Goal: Find specific page/section: Locate a particular part of the current website

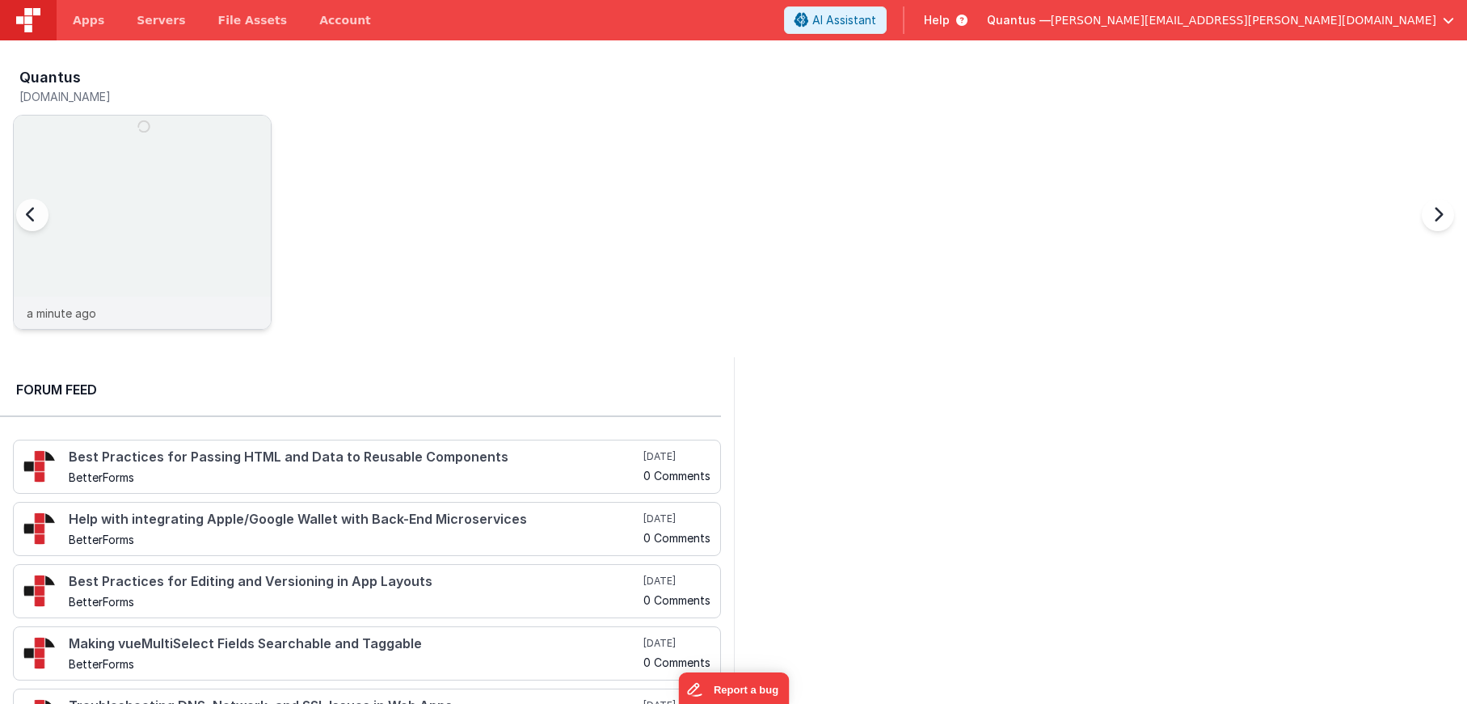
click at [192, 150] on img at bounding box center [142, 244] width 257 height 257
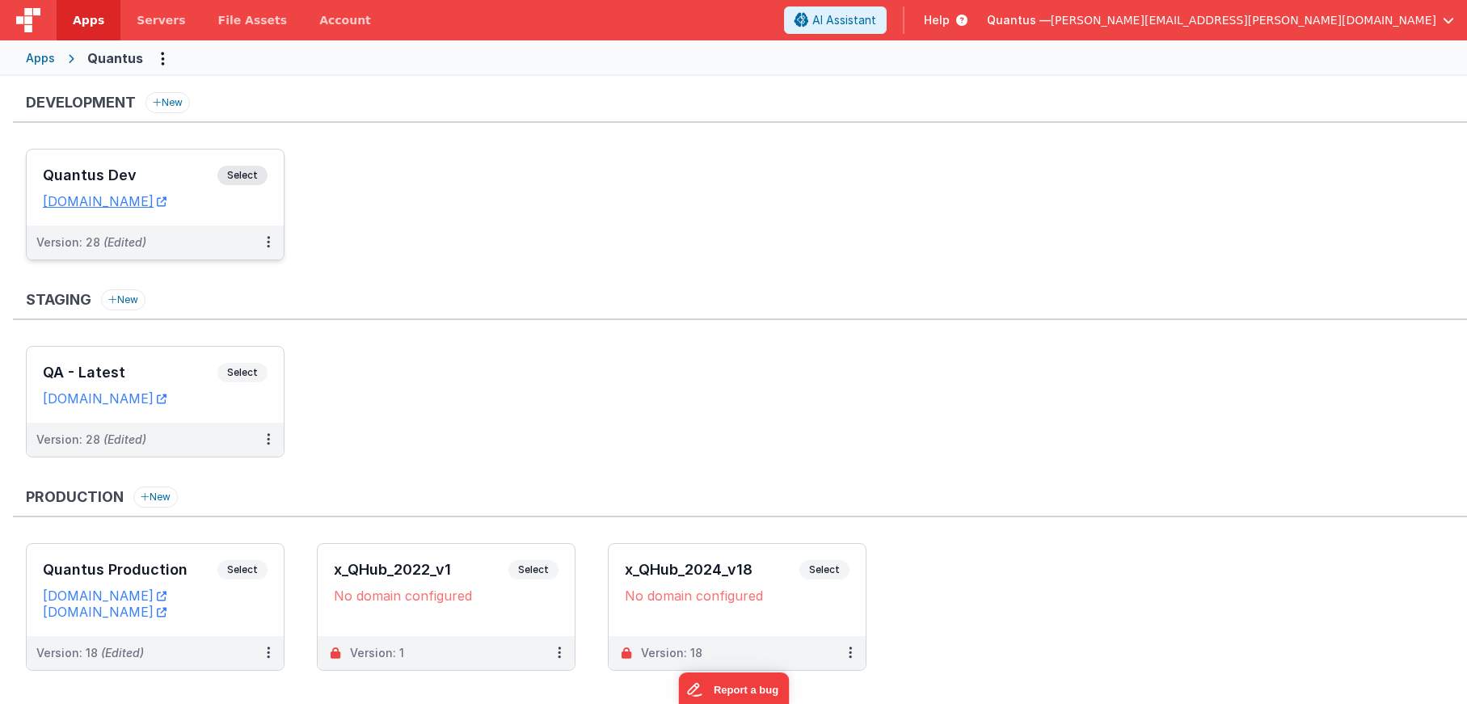
click at [150, 182] on h3 "Quantus Dev" at bounding box center [130, 175] width 175 height 16
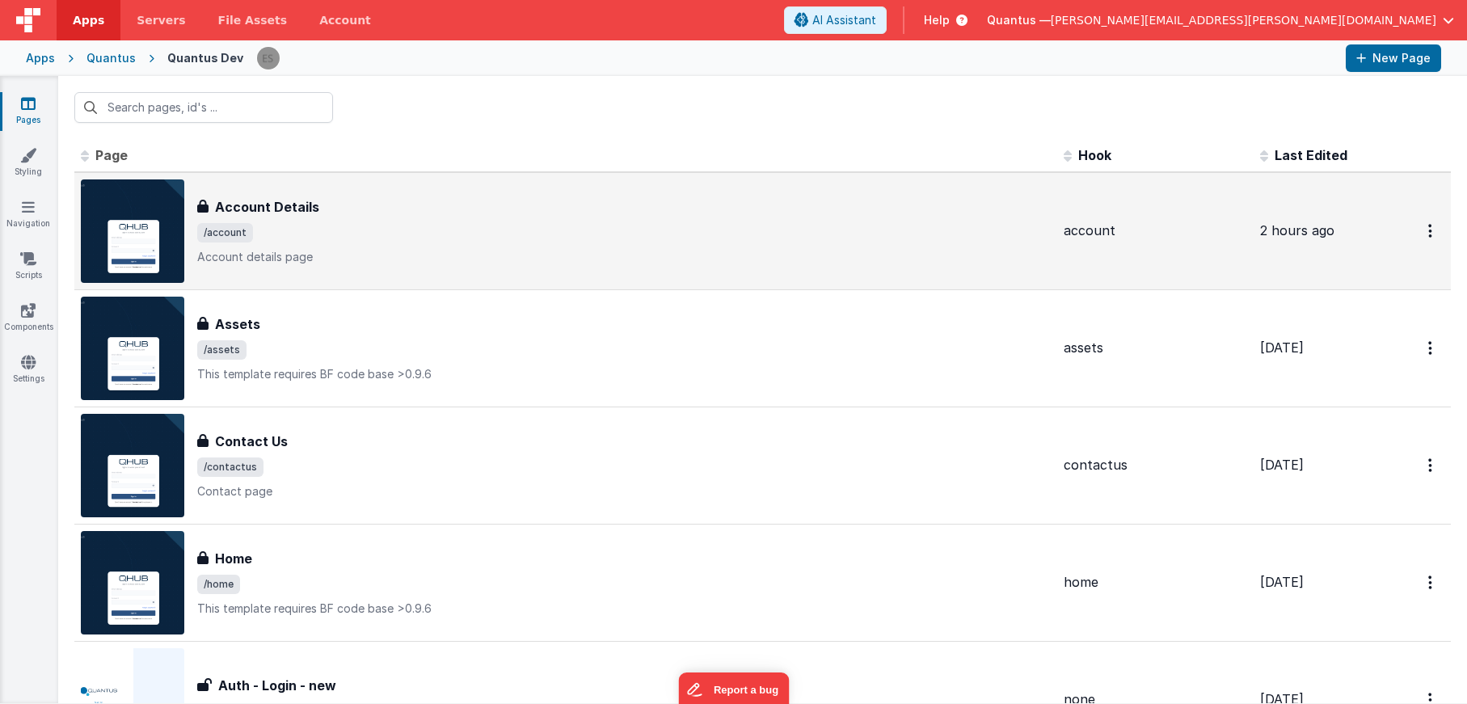
click at [418, 200] on div "Account Details" at bounding box center [624, 206] width 854 height 19
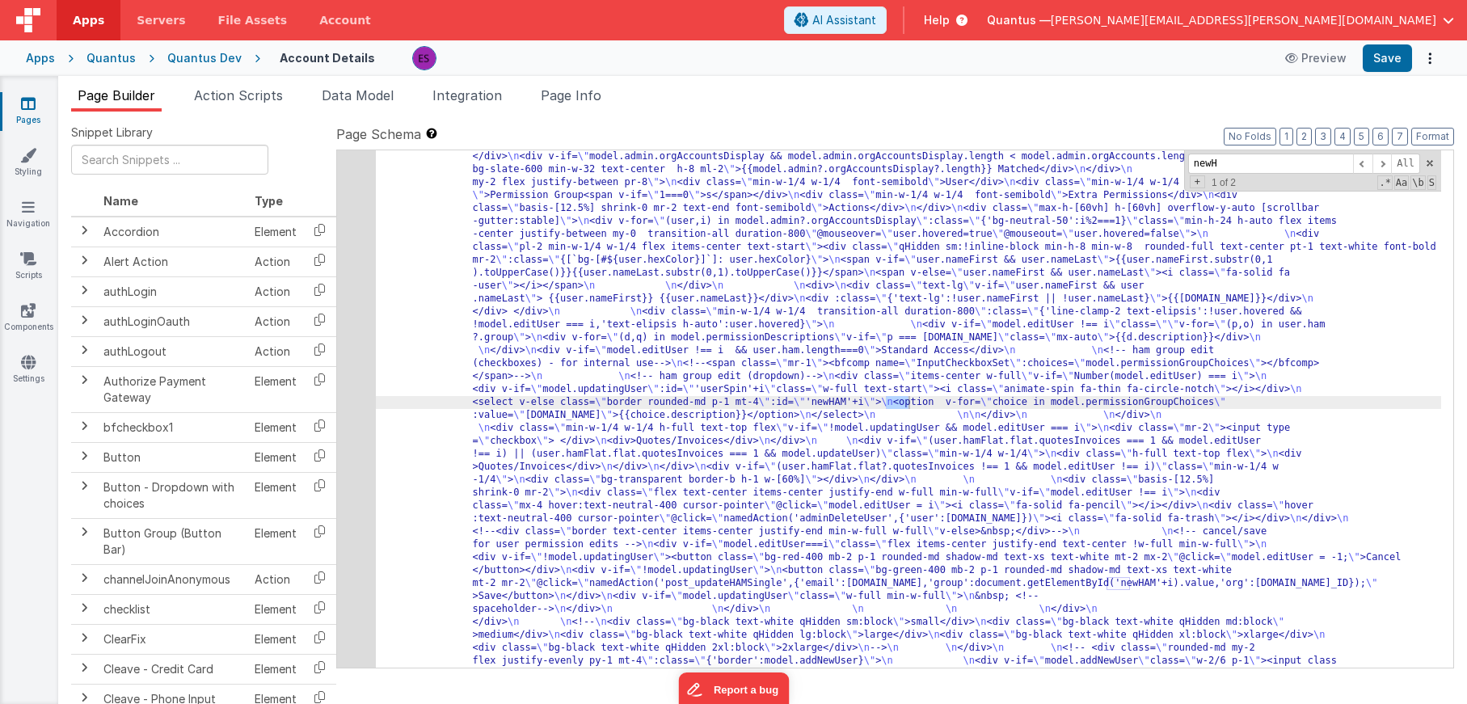
scroll to position [724, 0]
type input "newHAM"
